Goal: Download file/media

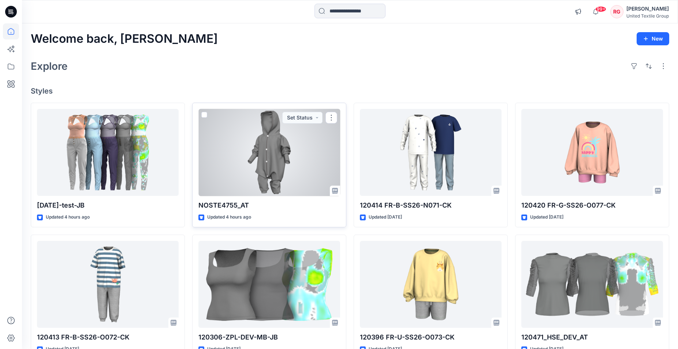
click at [278, 165] on div at bounding box center [269, 152] width 142 height 87
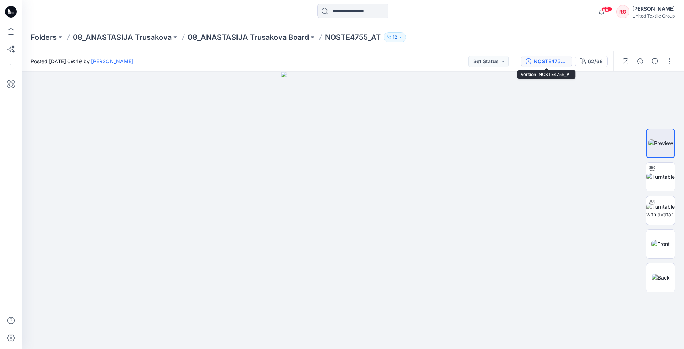
click at [556, 59] on div "NOSTE4755_AT" at bounding box center [550, 61] width 34 height 8
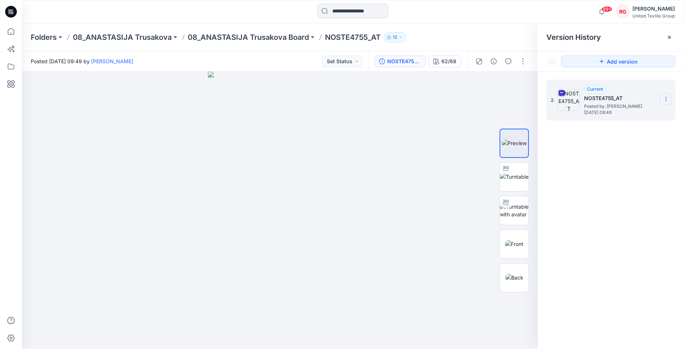
click at [665, 99] on icon at bounding box center [666, 99] width 6 height 6
click at [644, 113] on span "Download Source BW File" at bounding box center [628, 113] width 61 height 9
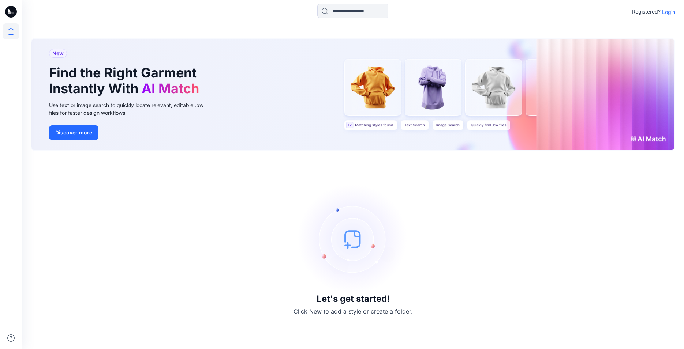
click at [669, 12] on p "Login" at bounding box center [668, 12] width 13 height 8
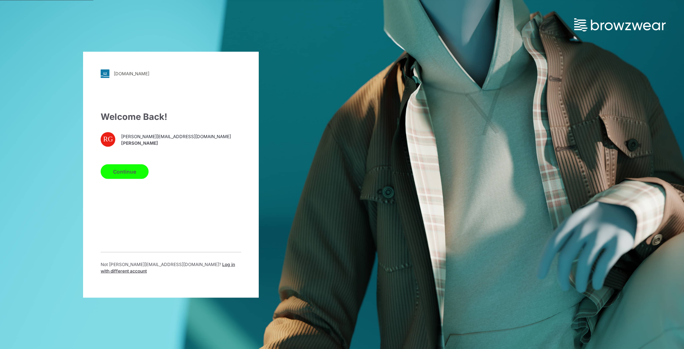
click at [129, 175] on button "Continue" at bounding box center [125, 171] width 48 height 15
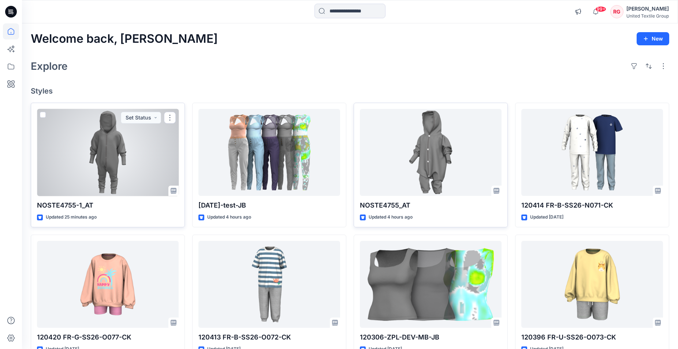
click at [104, 144] on div at bounding box center [108, 152] width 142 height 87
